Goal: Information Seeking & Learning: Learn about a topic

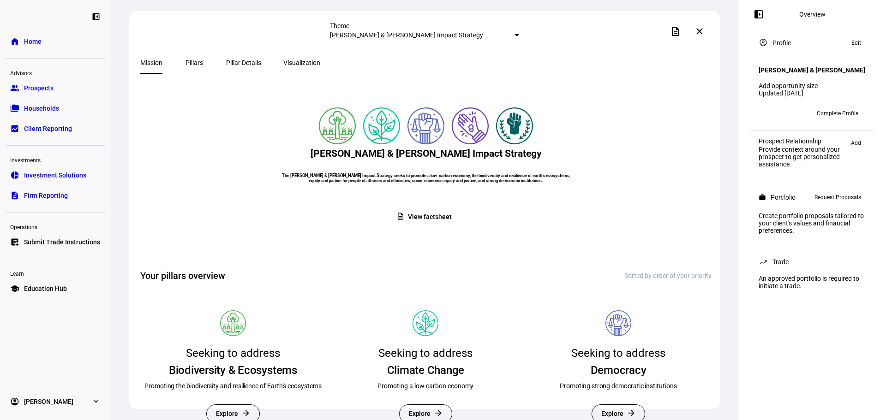
scroll to position [46, 0]
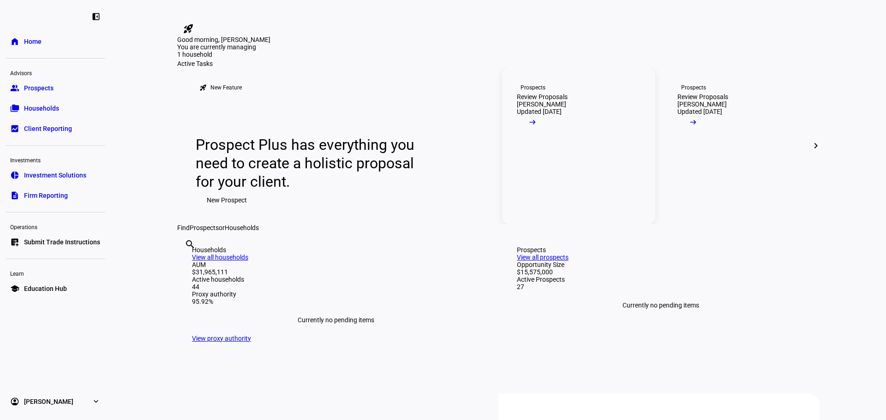
click at [618, 224] on link "Prospects Review Proposals [PERSON_NAME] Updated [DATE] arrow_right_alt" at bounding box center [578, 145] width 153 height 157
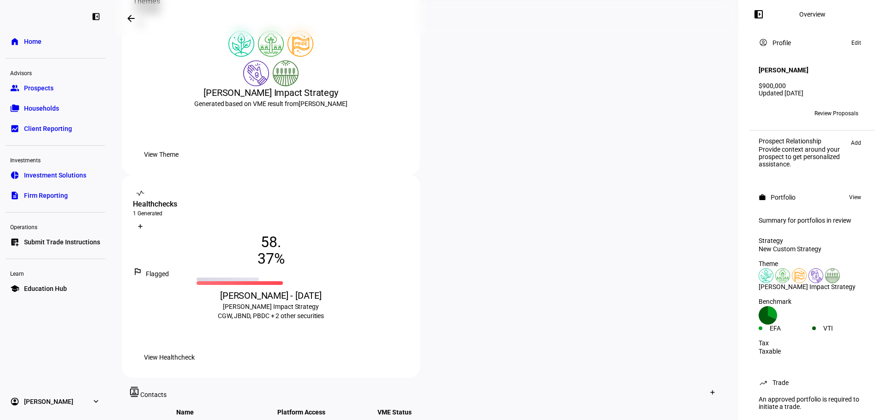
scroll to position [277, 0]
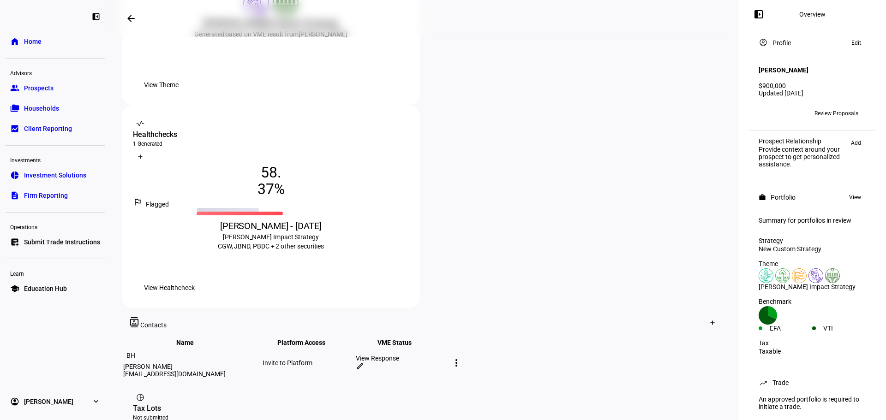
click at [447, 355] on div "View Response" at bounding box center [401, 358] width 91 height 7
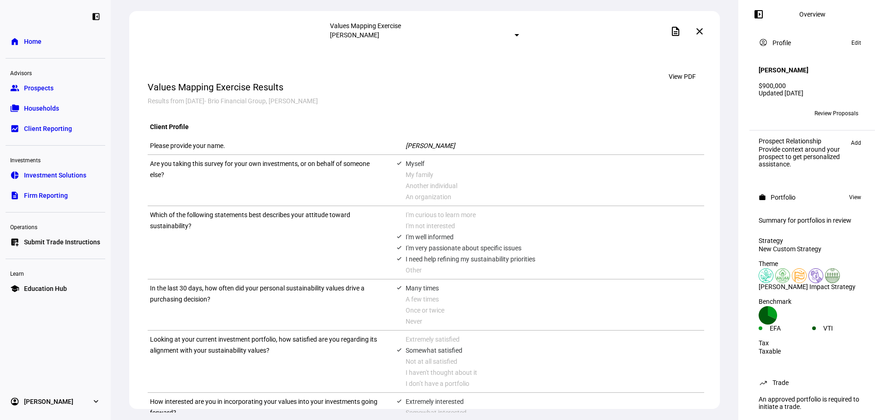
click at [707, 29] on span at bounding box center [700, 31] width 22 height 22
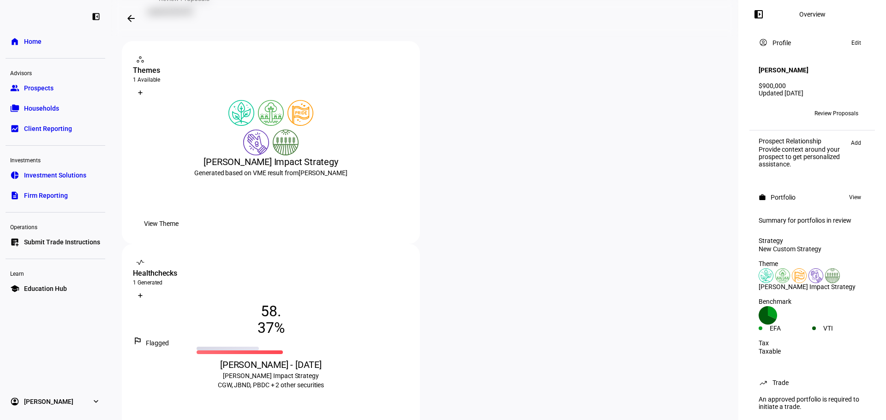
scroll to position [138, 0]
click at [850, 198] on span "View" at bounding box center [855, 197] width 12 height 11
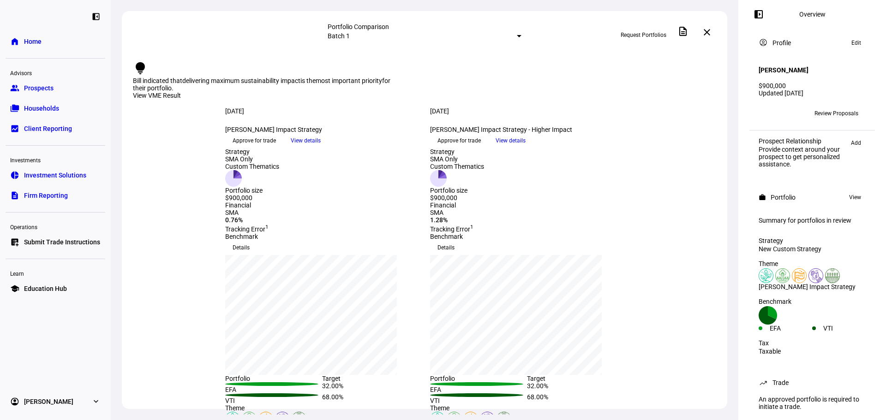
click at [321, 148] on span "View details" at bounding box center [306, 141] width 30 height 14
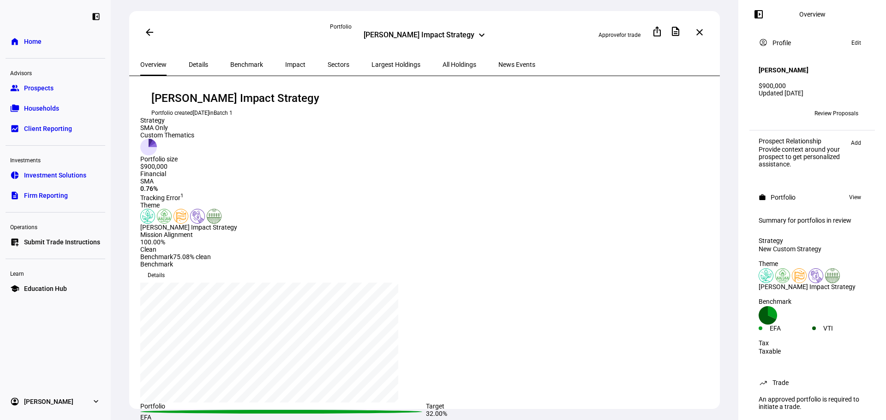
click at [197, 62] on span "Details" at bounding box center [198, 64] width 19 height 6
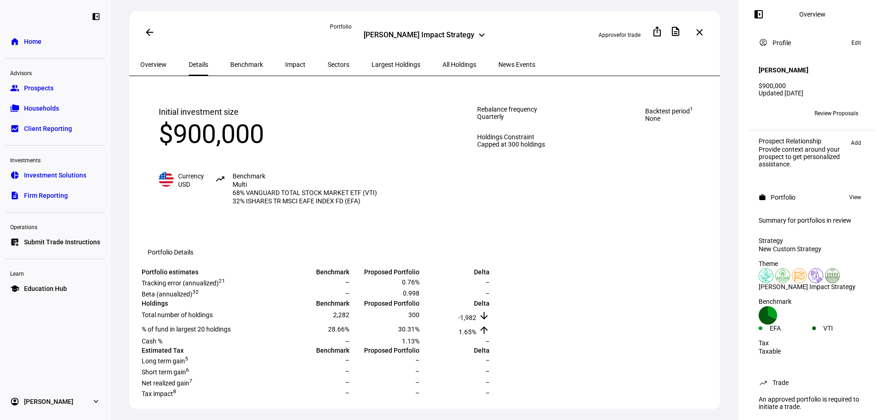
click at [237, 57] on span "Benchmark" at bounding box center [246, 65] width 33 height 22
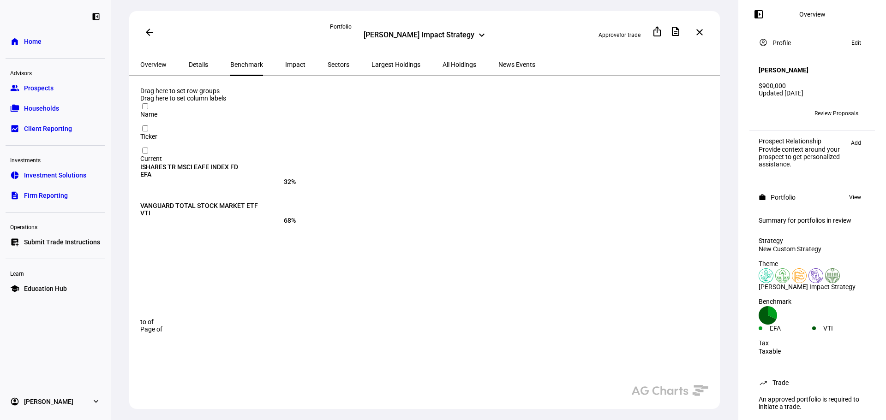
drag, startPoint x: 277, startPoint y: 62, endPoint x: 294, endPoint y: 61, distance: 17.6
click at [285, 63] on span "Impact" at bounding box center [295, 64] width 20 height 6
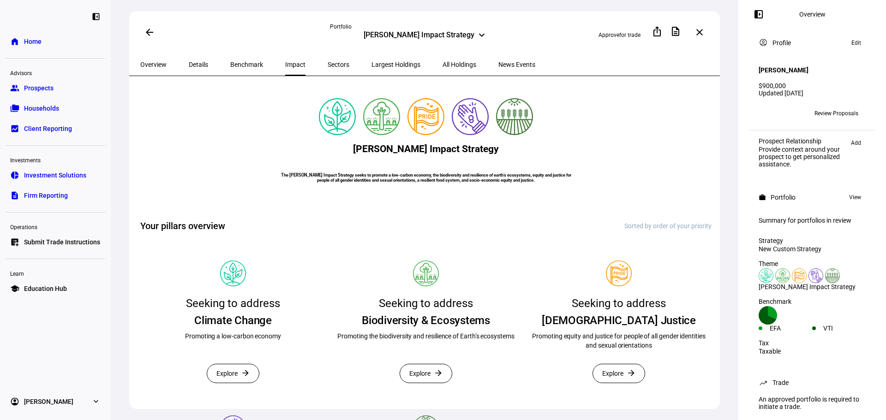
click at [328, 61] on span "Sectors" at bounding box center [339, 64] width 22 height 6
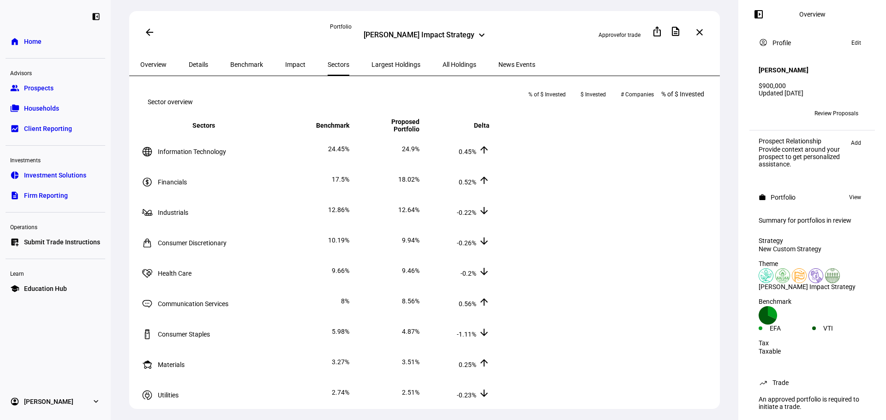
click at [371, 62] on span "Largest Holdings" at bounding box center [395, 64] width 49 height 6
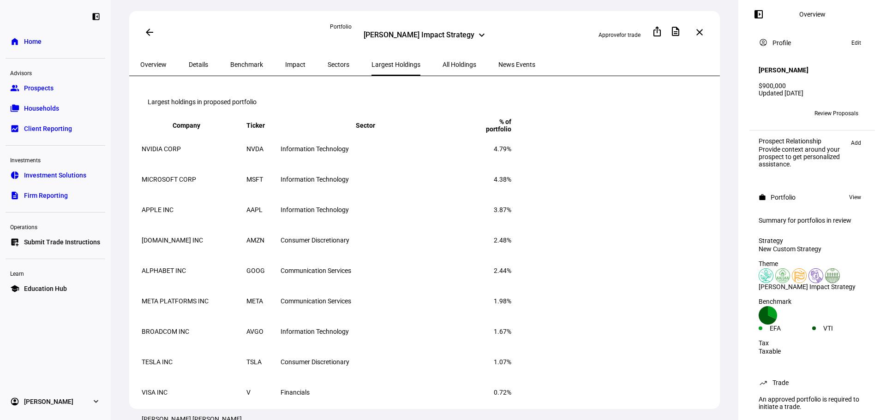
click at [443, 64] on span "All Holdings" at bounding box center [460, 64] width 34 height 6
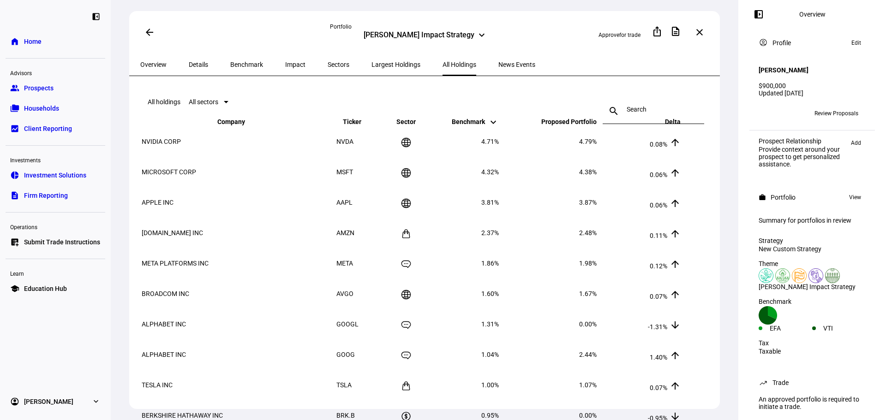
click at [375, 61] on span "Largest Holdings" at bounding box center [395, 64] width 49 height 6
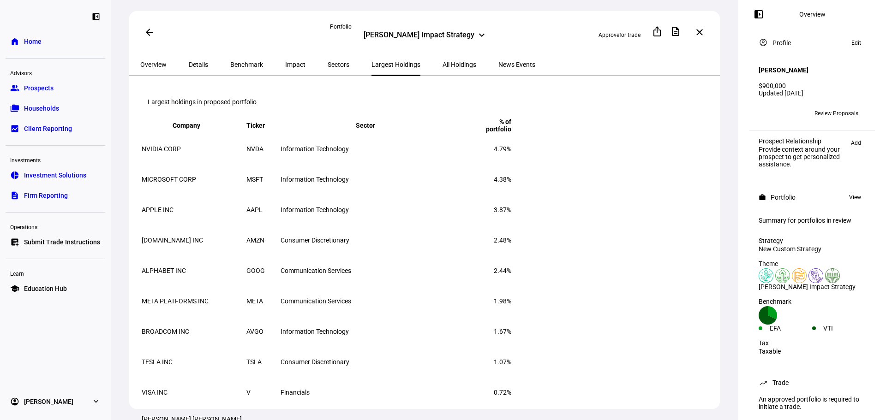
click at [498, 57] on span "News Events" at bounding box center [516, 65] width 37 height 22
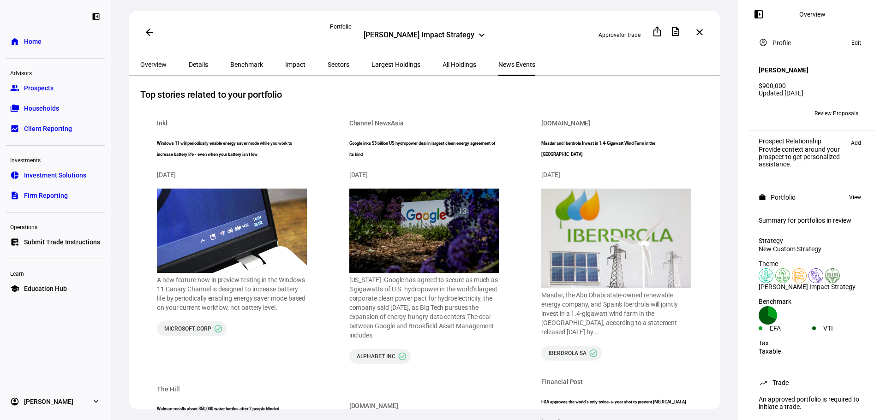
click at [328, 62] on span "Sectors" at bounding box center [339, 64] width 22 height 6
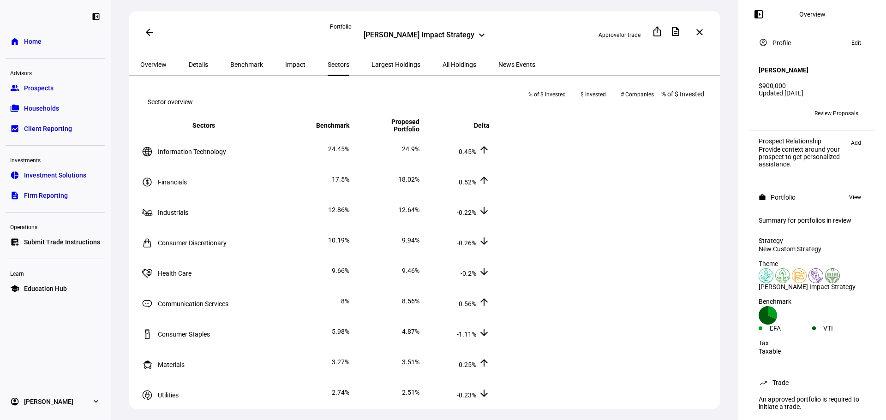
click at [285, 64] on span "Impact" at bounding box center [295, 64] width 20 height 6
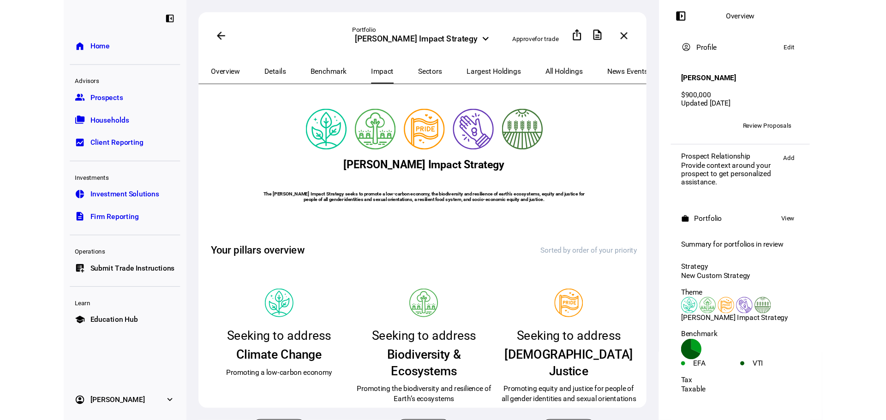
scroll to position [138, 0]
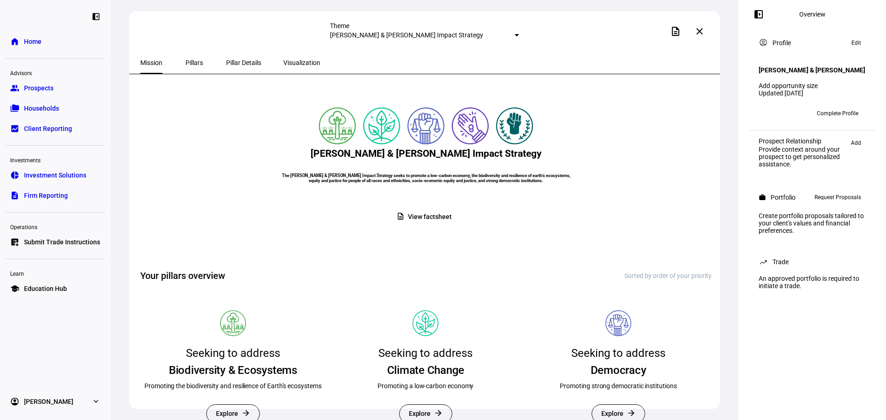
scroll to position [46, 0]
